Goal: Register for event/course

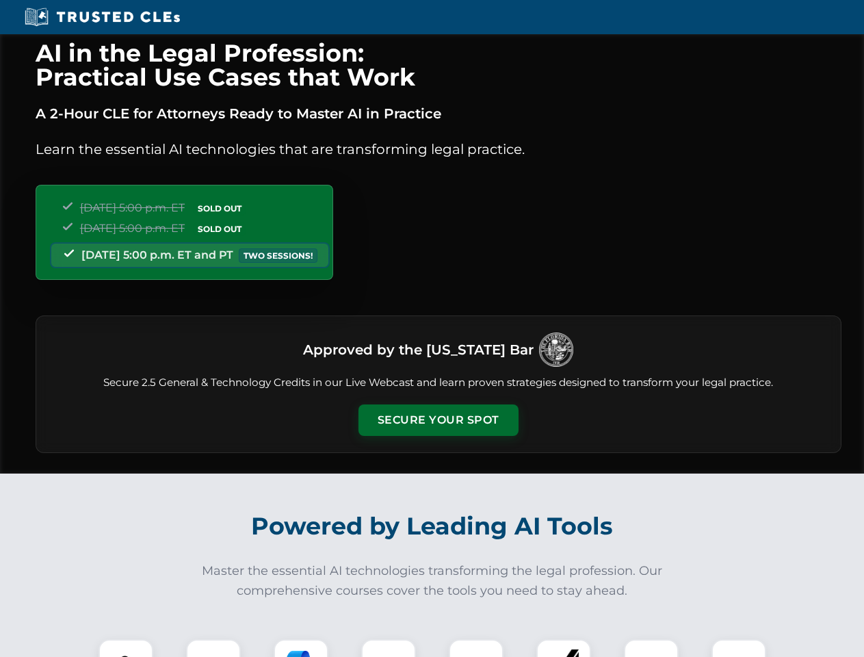
click at [438, 420] on button "Secure Your Spot" at bounding box center [439, 419] width 160 height 31
click at [126, 648] on img at bounding box center [126, 667] width 40 height 40
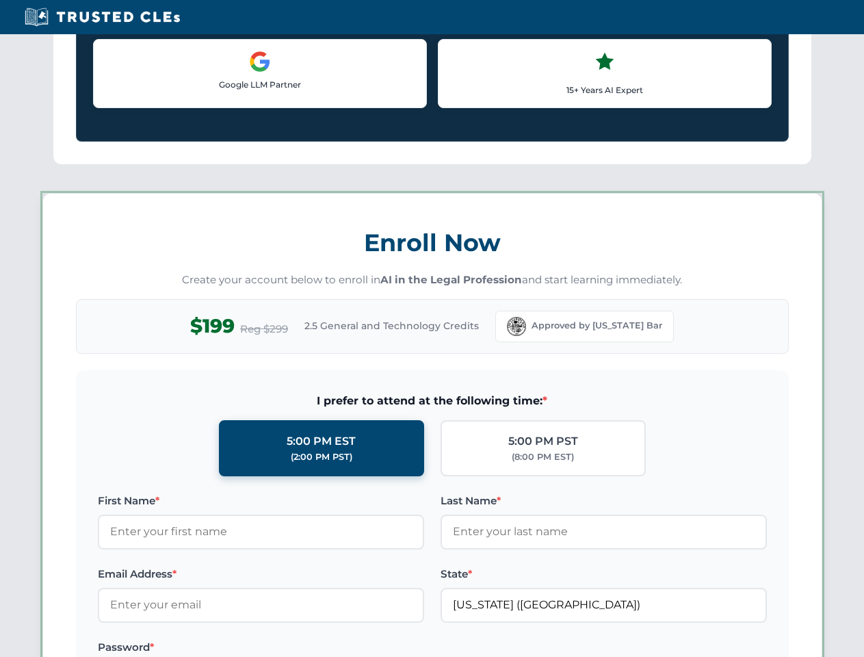
click at [301, 648] on label "Password *" at bounding box center [261, 647] width 326 height 16
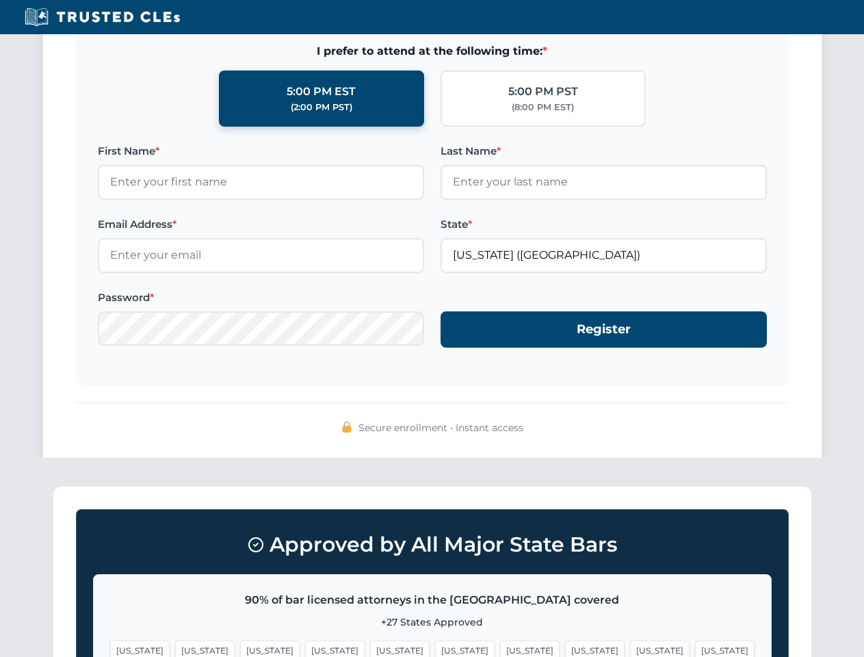
click at [630, 648] on span "[US_STATE]" at bounding box center [660, 651] width 60 height 20
